Goal: Task Accomplishment & Management: Use online tool/utility

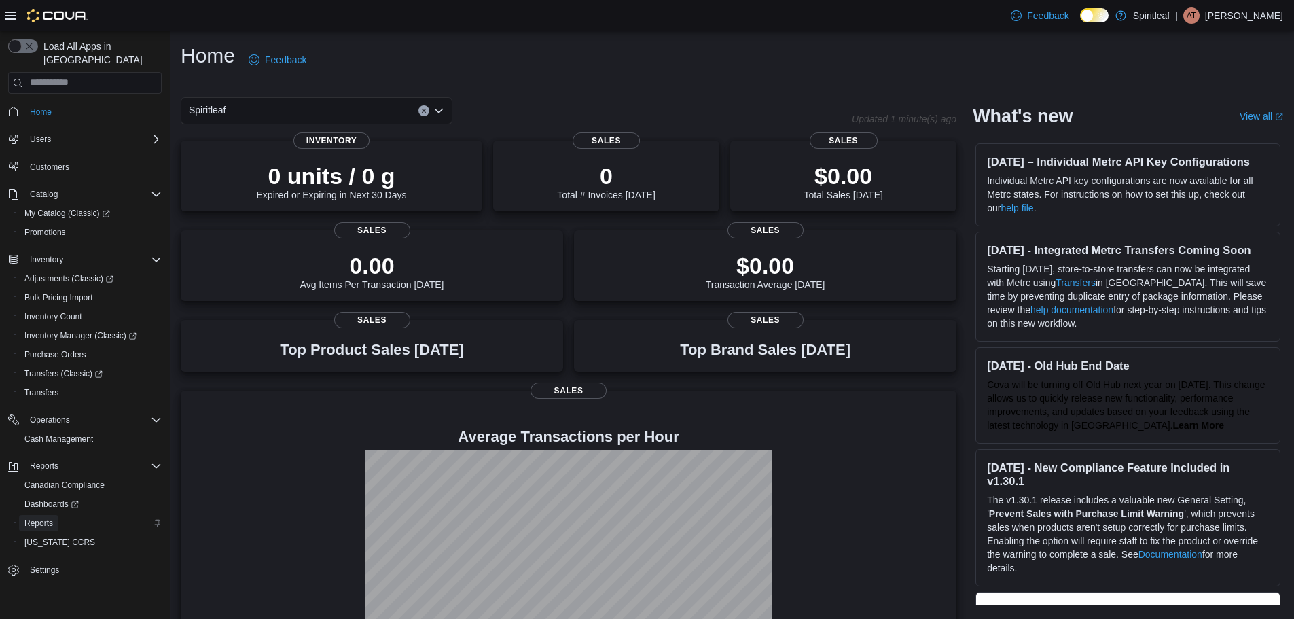
click at [48, 518] on span "Reports" at bounding box center [38, 523] width 29 height 11
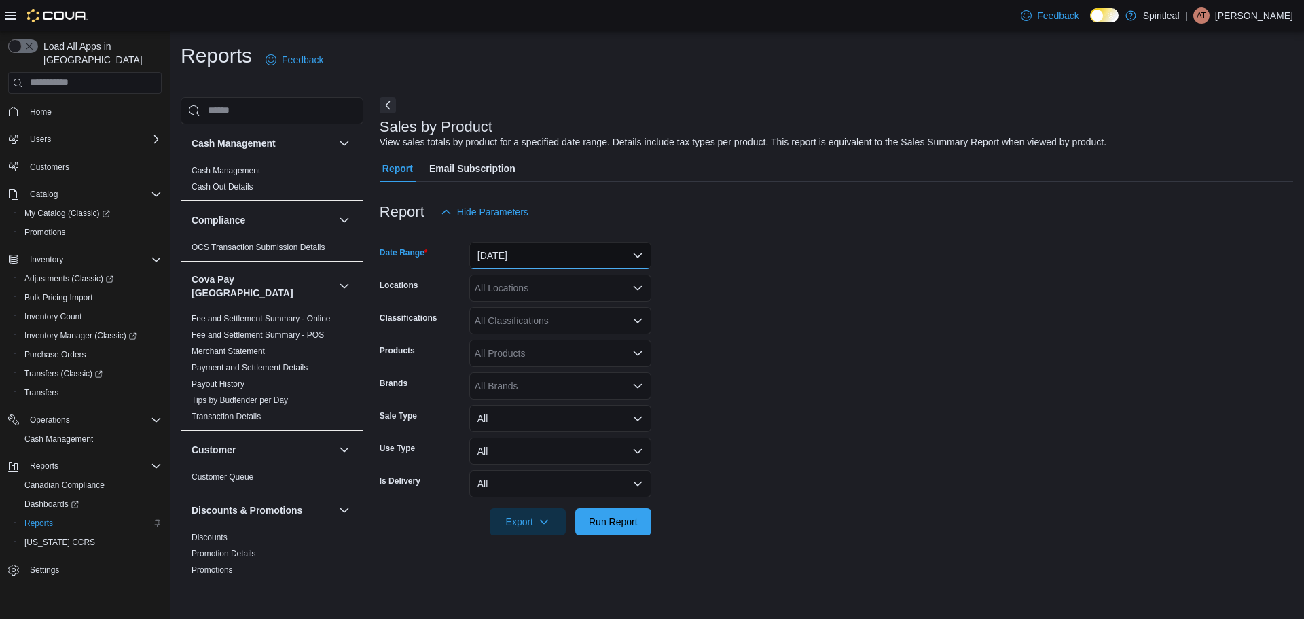
click at [510, 257] on button "Yesterday" at bounding box center [560, 255] width 182 height 27
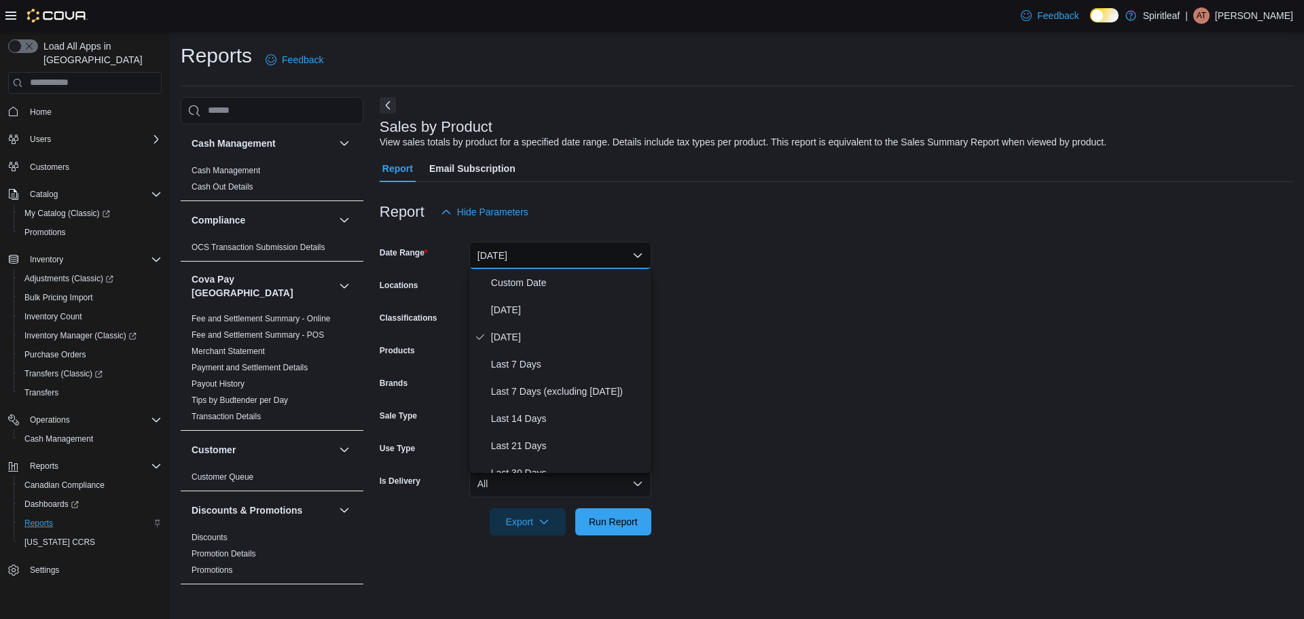
click at [688, 226] on div at bounding box center [837, 234] width 914 height 16
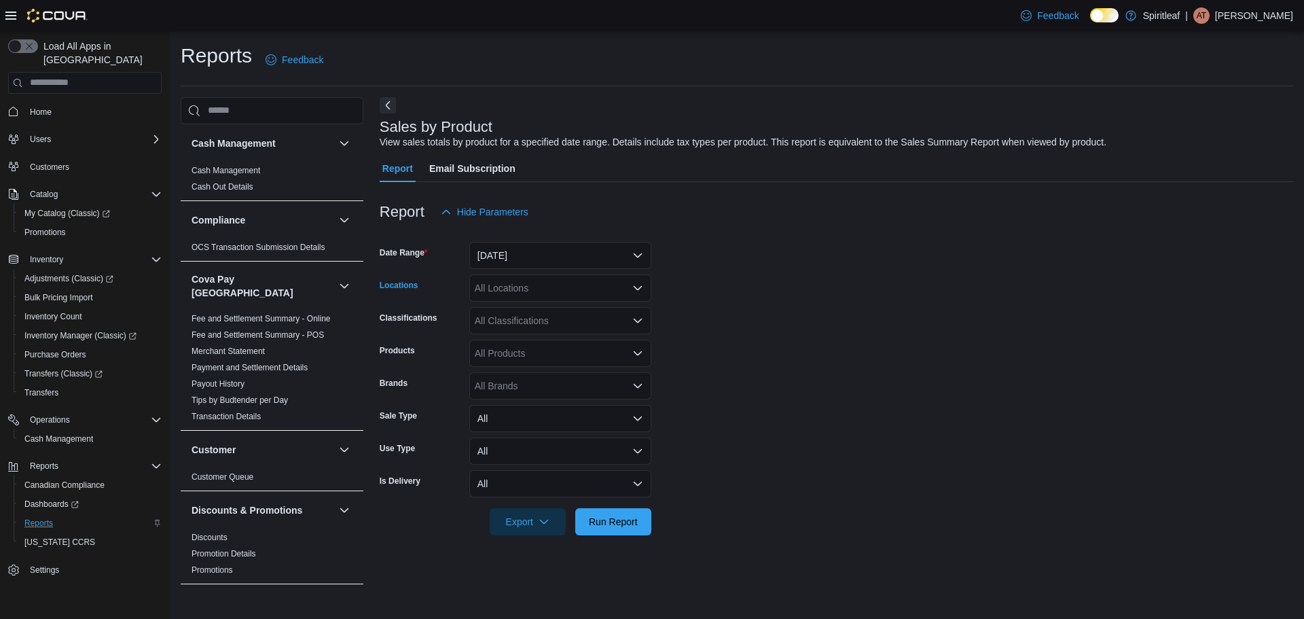
click at [516, 300] on div "All Locations" at bounding box center [560, 287] width 182 height 27
type input "***"
click at [527, 316] on span "571 - Spiritleaf Ontario St (Stratford)" at bounding box center [634, 311] width 231 height 14
click at [608, 509] on span "Run Report" at bounding box center [614, 521] width 60 height 27
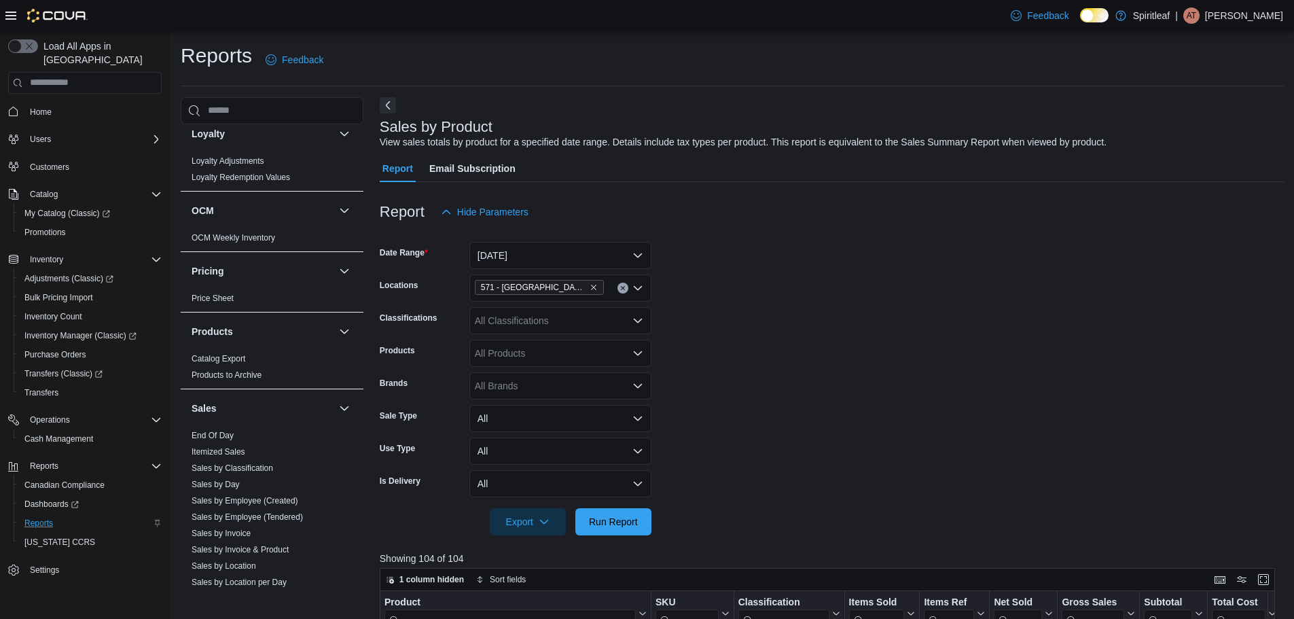
scroll to position [815, 0]
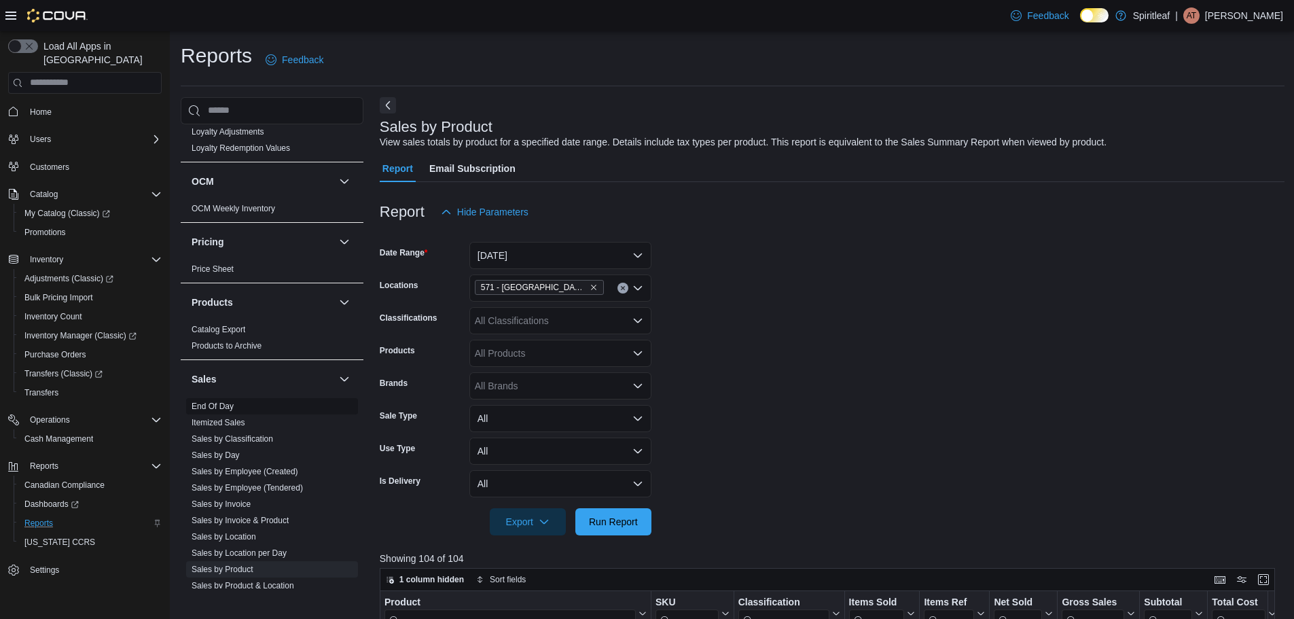
click at [217, 402] on link "End Of Day" at bounding box center [213, 407] width 42 height 10
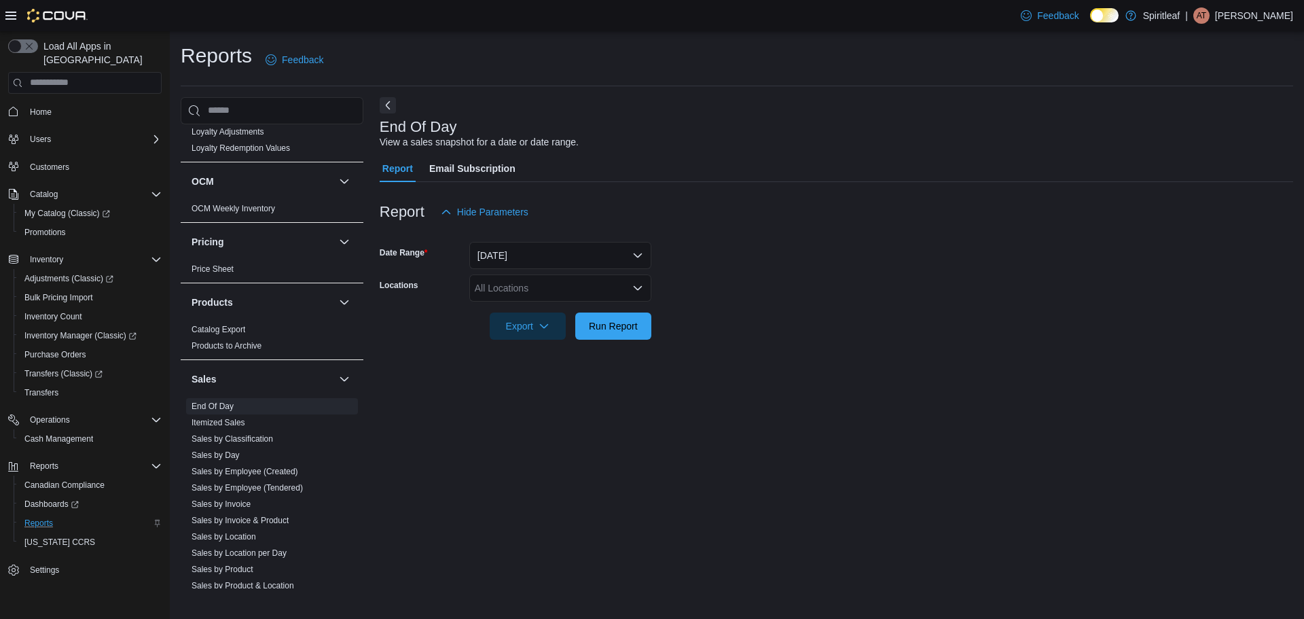
click at [530, 298] on div "All Locations" at bounding box center [560, 287] width 182 height 27
type input "***"
click at [545, 254] on button "Today" at bounding box center [560, 255] width 182 height 27
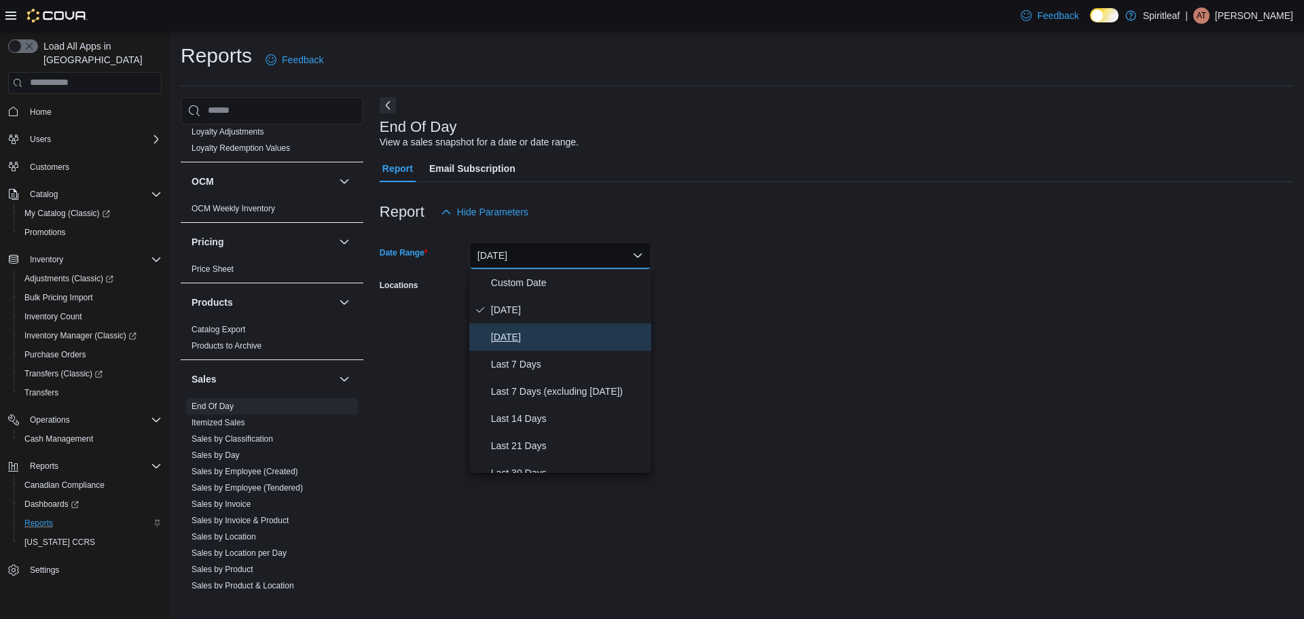
click at [524, 331] on span "Yesterday" at bounding box center [568, 337] width 155 height 16
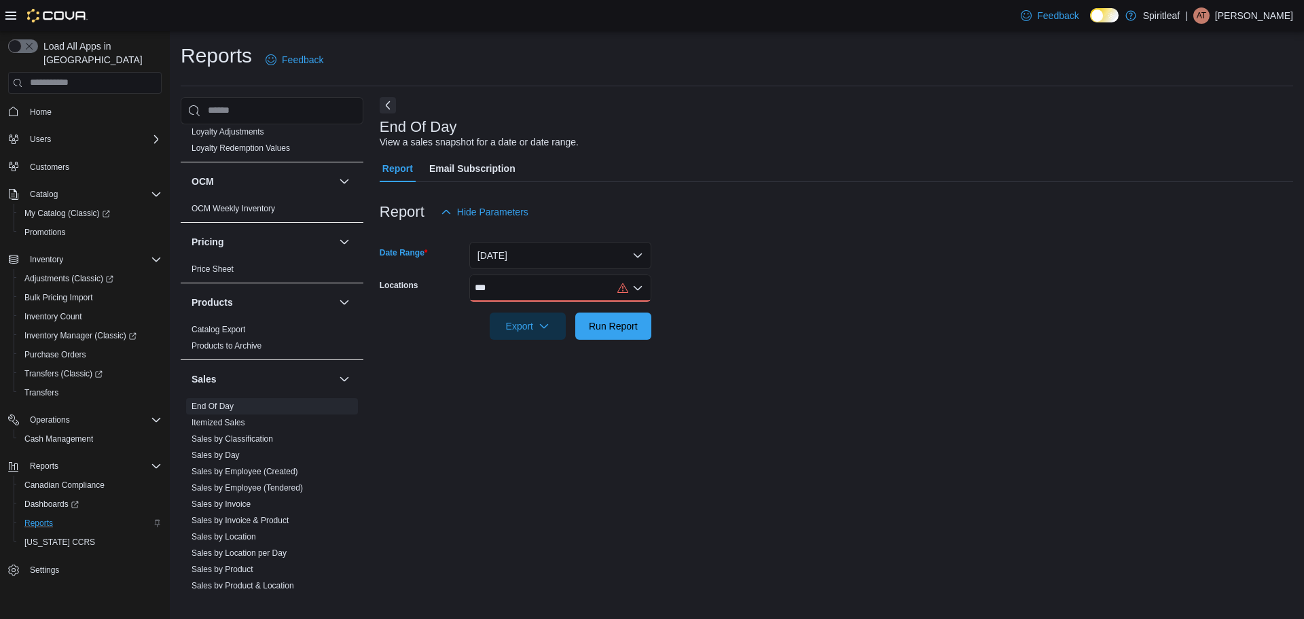
click at [564, 281] on div "***" at bounding box center [560, 287] width 182 height 27
click at [565, 316] on span "571 - Spiritleaf Ontario St (Stratford)" at bounding box center [634, 311] width 231 height 14
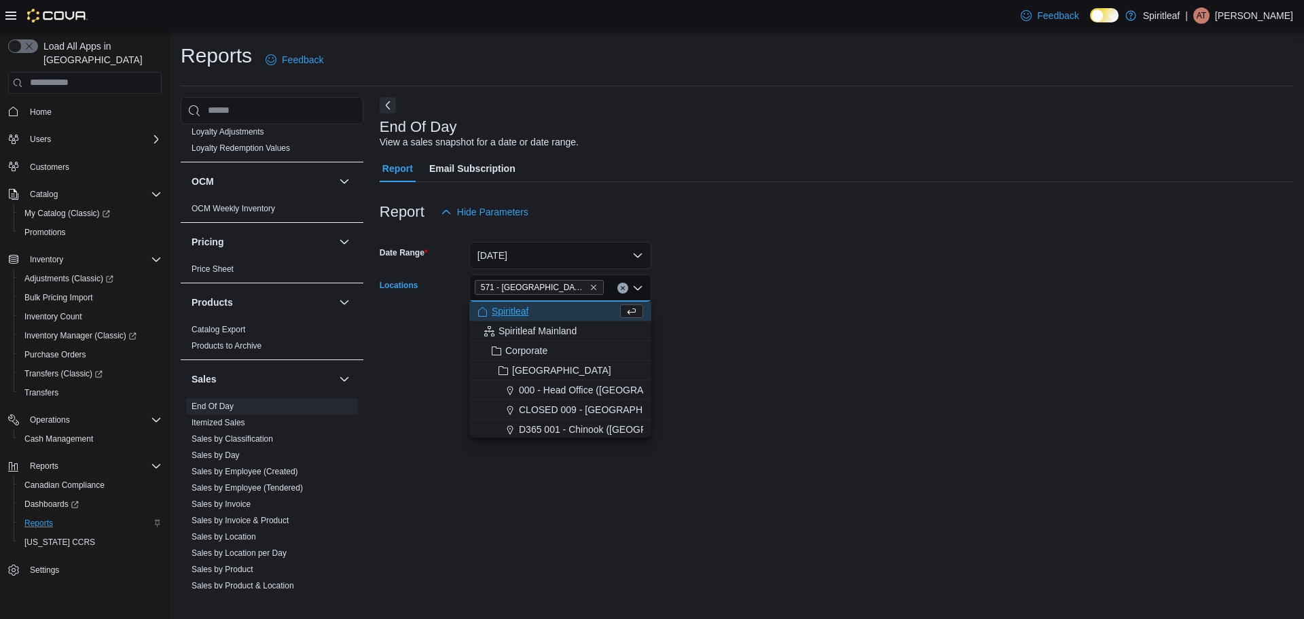
click at [688, 307] on div at bounding box center [837, 307] width 914 height 11
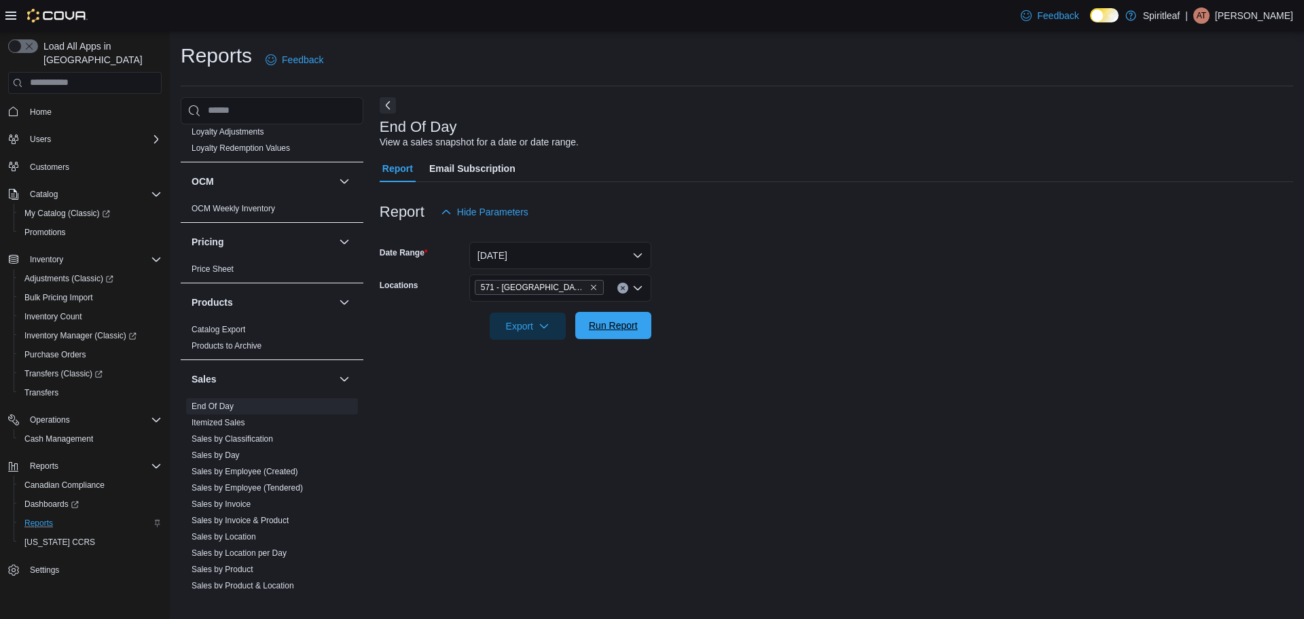
click at [609, 330] on span "Run Report" at bounding box center [613, 326] width 49 height 14
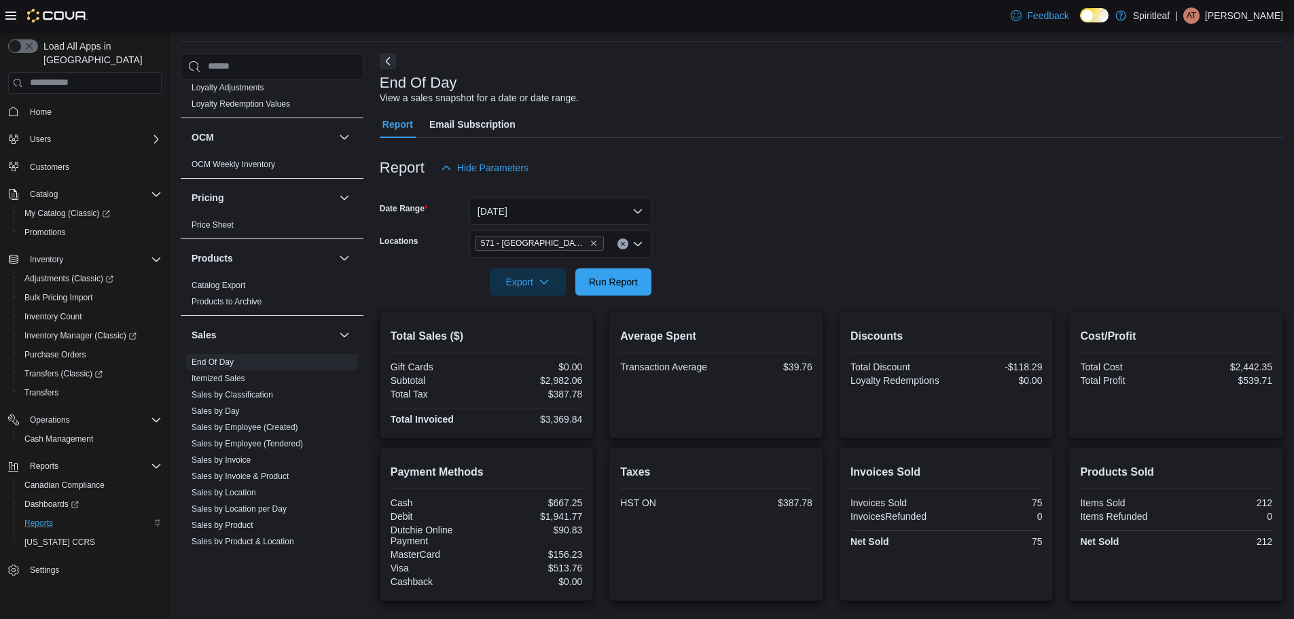
scroll to position [136, 0]
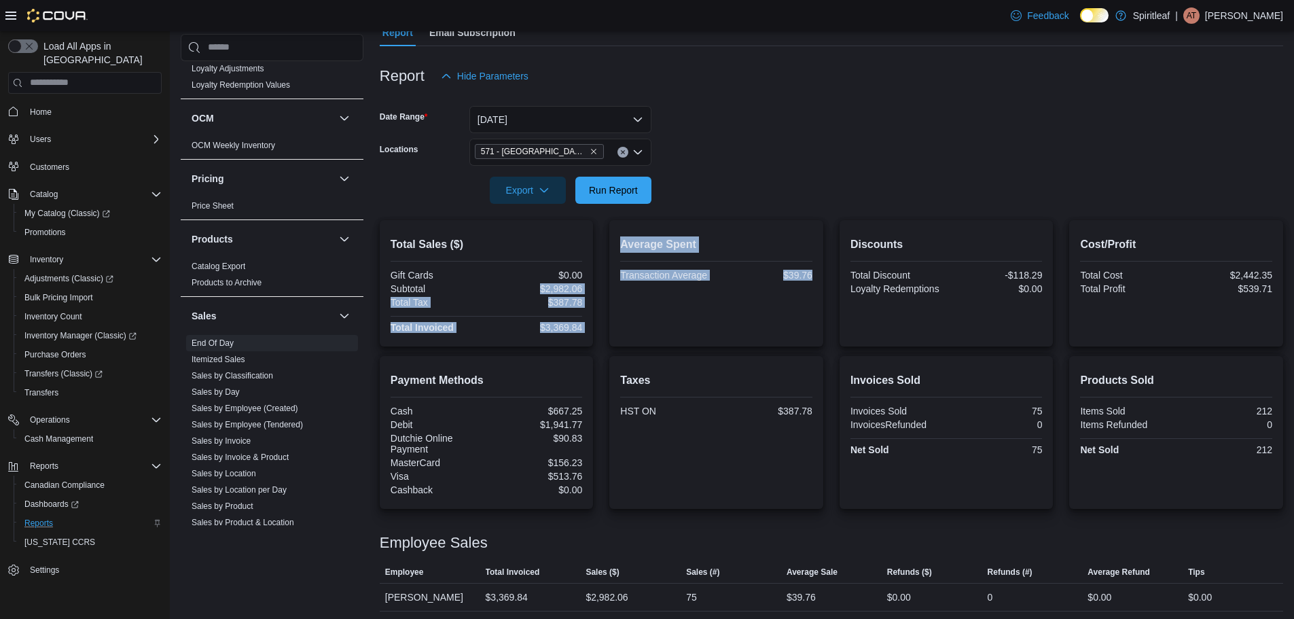
drag, startPoint x: 541, startPoint y: 289, endPoint x: 626, endPoint y: 309, distance: 86.5
click at [626, 309] on div "Total Sales ($) Gift Cards $0.00 Subtotal $2,982.06 Total Tax $387.78 Total Inv…" at bounding box center [832, 283] width 904 height 126
click at [625, 311] on div "Average Spent Transaction Average $39.76" at bounding box center [716, 283] width 192 height 105
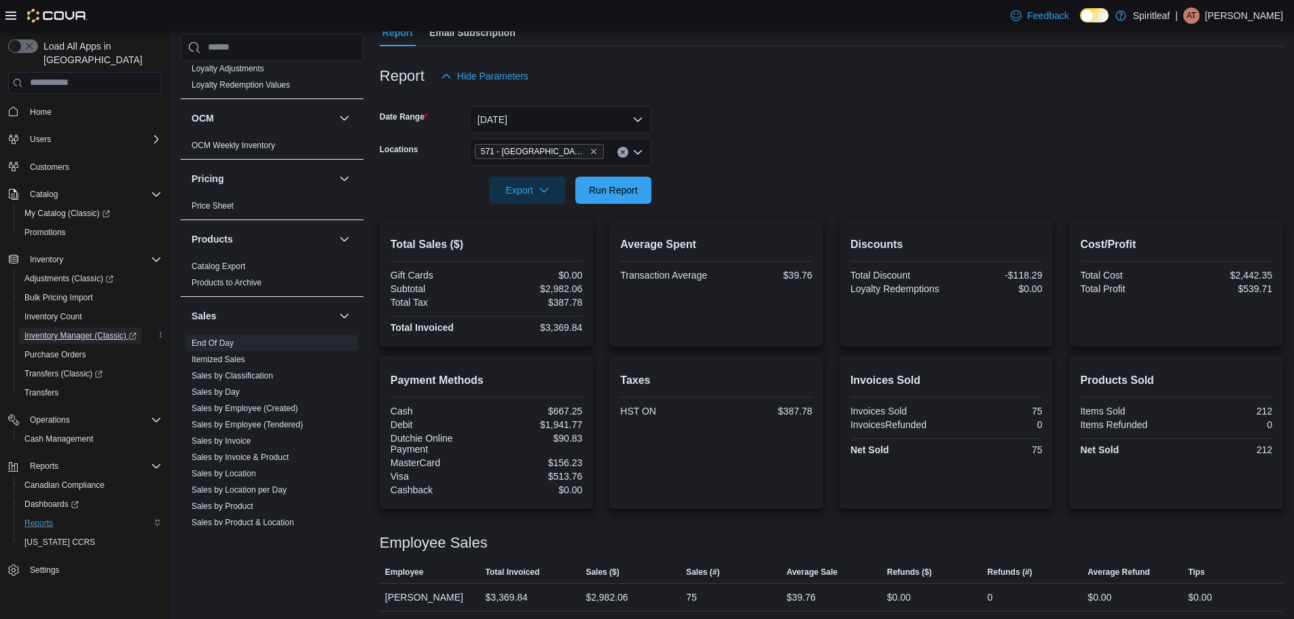
click at [79, 330] on span "Inventory Manager (Classic)" at bounding box center [80, 335] width 112 height 11
